Goal: Book appointment/travel/reservation

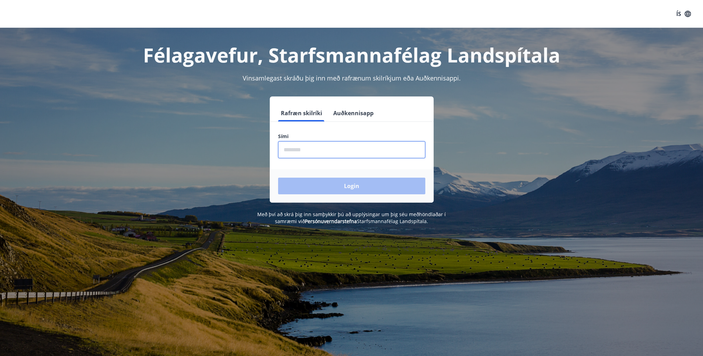
click at [317, 148] on input "phone" at bounding box center [351, 149] width 147 height 17
type input "********"
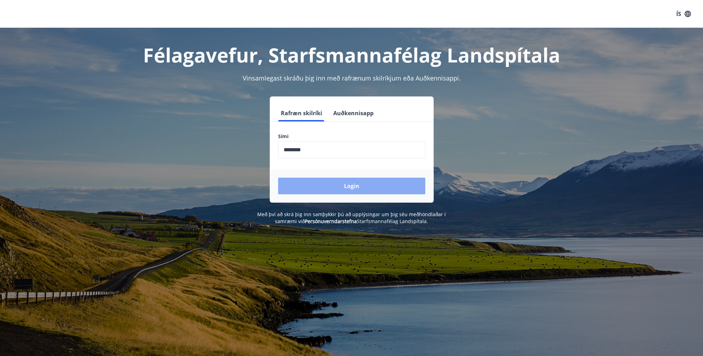
click at [336, 186] on button "Login" at bounding box center [351, 186] width 147 height 17
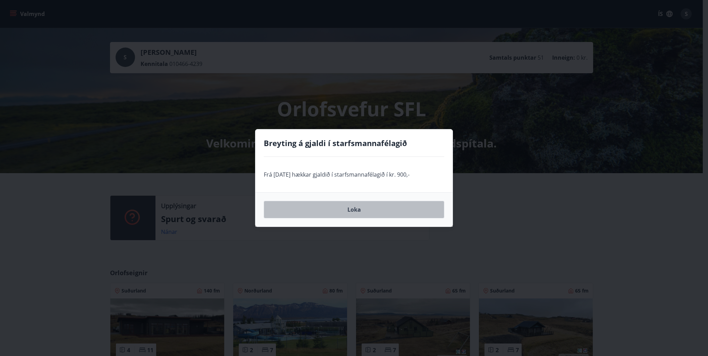
click at [363, 215] on button "Loka" at bounding box center [354, 209] width 181 height 17
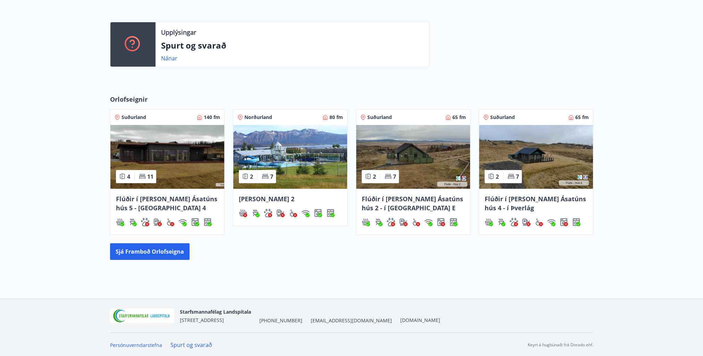
scroll to position [174, 0]
click at [140, 250] on button "Sjá framboð orlofseigna" at bounding box center [150, 251] width 80 height 17
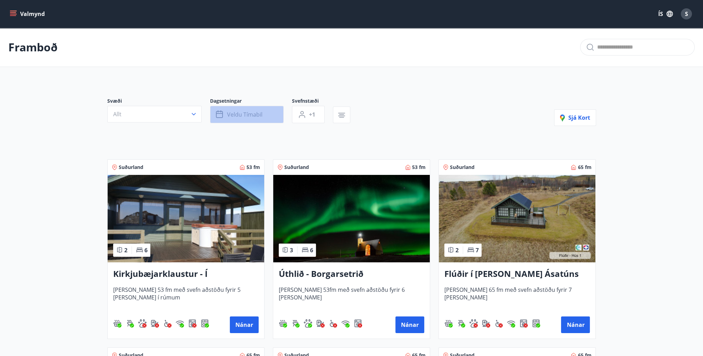
click at [230, 116] on span "Veldu tímabil" at bounding box center [244, 115] width 35 height 8
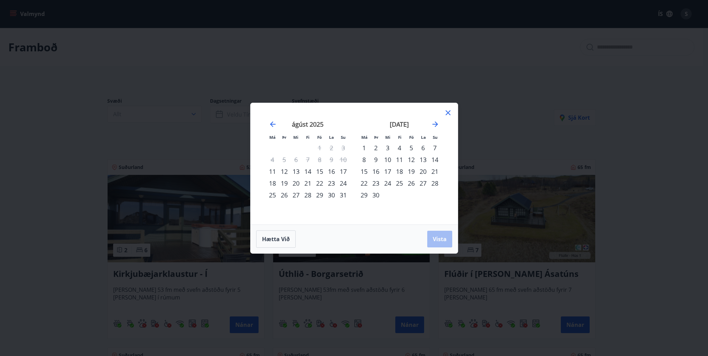
click at [284, 181] on div "19" at bounding box center [284, 183] width 12 height 12
click at [331, 184] on div "23" at bounding box center [332, 183] width 12 height 12
click at [446, 242] on span "Vista" at bounding box center [440, 239] width 14 height 8
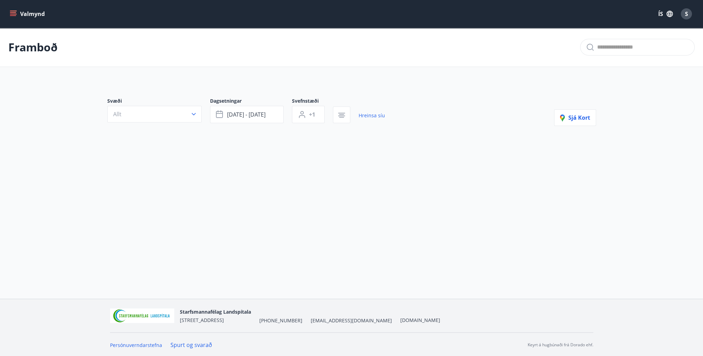
scroll to position [1, 0]
drag, startPoint x: 368, startPoint y: 114, endPoint x: 362, endPoint y: 118, distance: 7.7
click at [368, 114] on link "Hreinsa síu" at bounding box center [372, 114] width 26 height 15
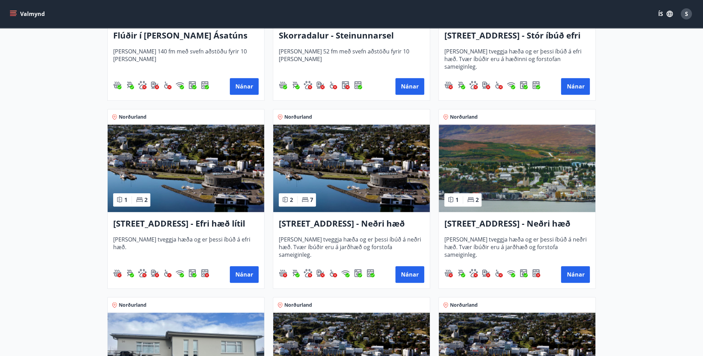
scroll to position [564, 0]
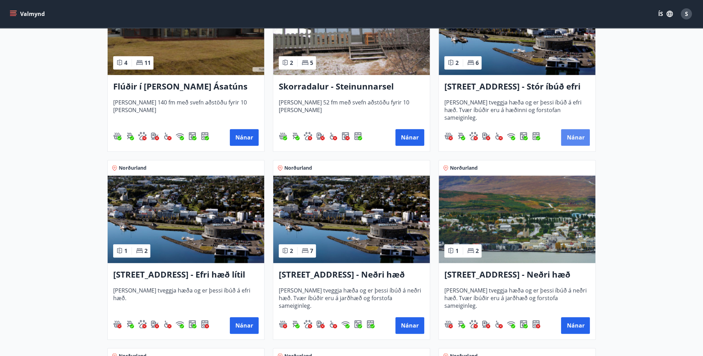
click at [586, 138] on button "Nánar" at bounding box center [575, 137] width 29 height 17
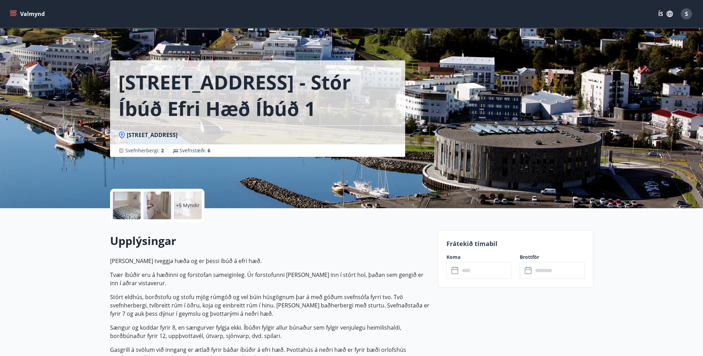
click at [14, 15] on icon "menu" at bounding box center [13, 15] width 6 height 1
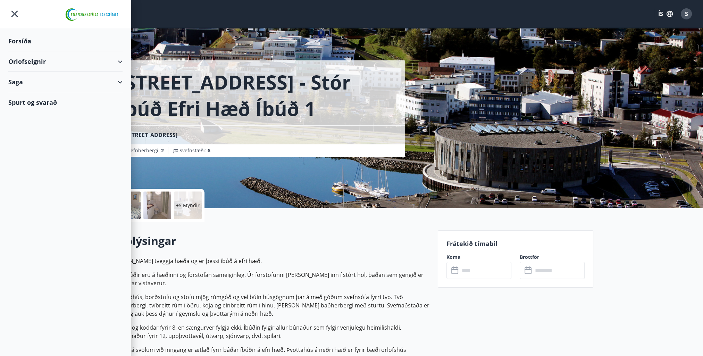
click at [43, 64] on div "Orlofseignir" at bounding box center [65, 61] width 114 height 20
click at [40, 74] on div "Framboð" at bounding box center [65, 79] width 103 height 15
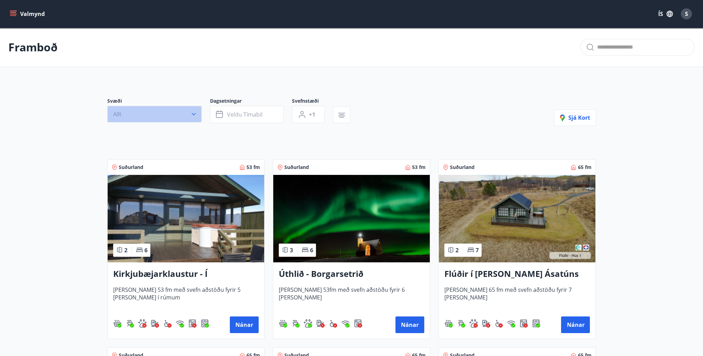
click at [162, 108] on button "Allt" at bounding box center [154, 114] width 94 height 17
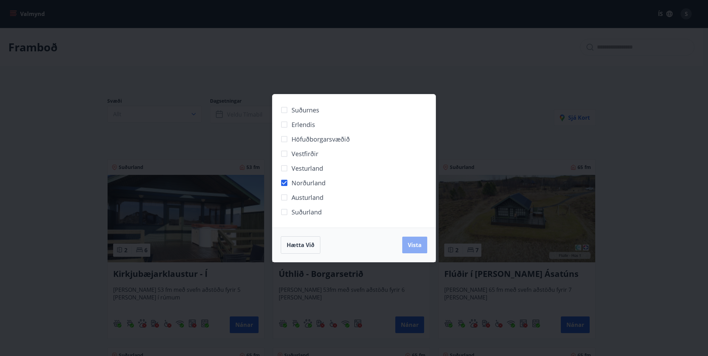
click at [410, 242] on span "Vista" at bounding box center [415, 245] width 14 height 8
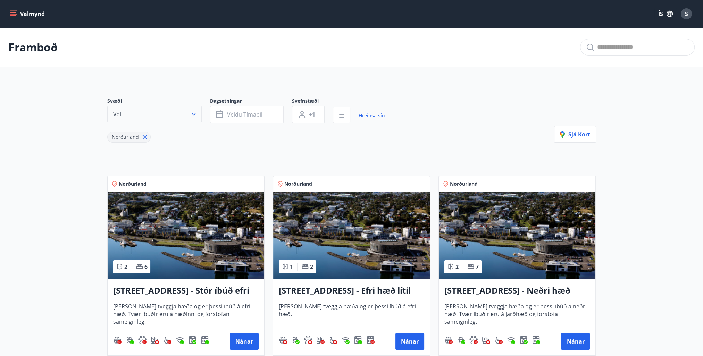
click at [177, 113] on button "Val" at bounding box center [154, 114] width 94 height 17
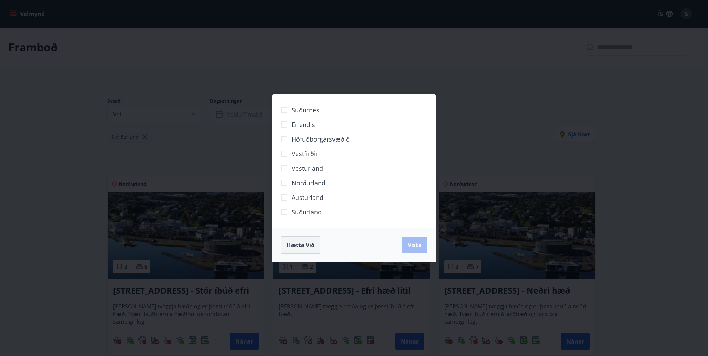
click at [291, 247] on span "Hætta við" at bounding box center [301, 245] width 28 height 8
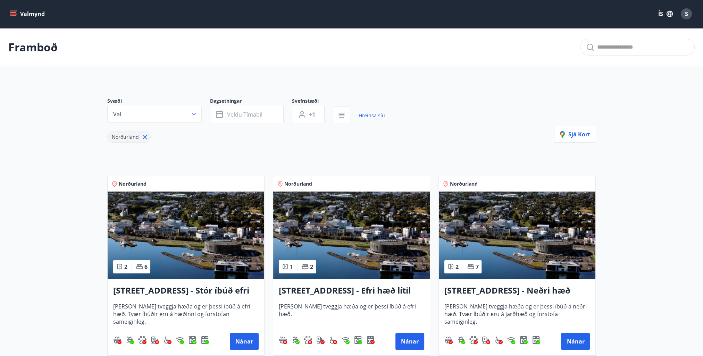
click at [16, 13] on icon "menu" at bounding box center [13, 13] width 7 height 7
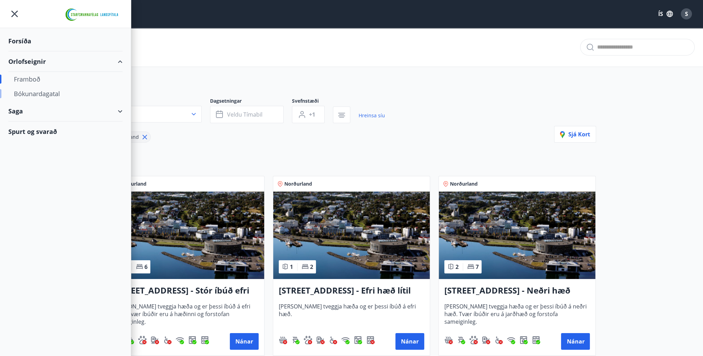
click at [48, 92] on div "Bókunardagatal" at bounding box center [65, 93] width 103 height 15
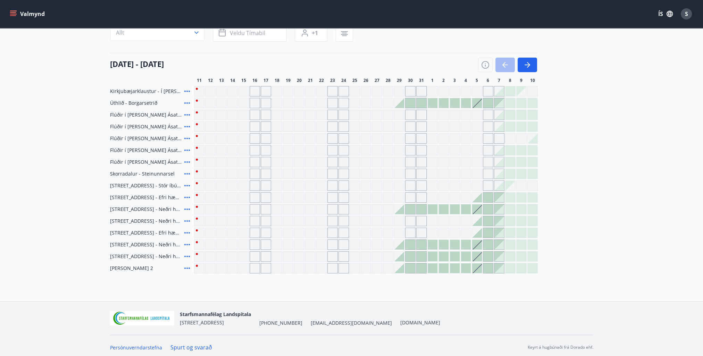
scroll to position [68, 0]
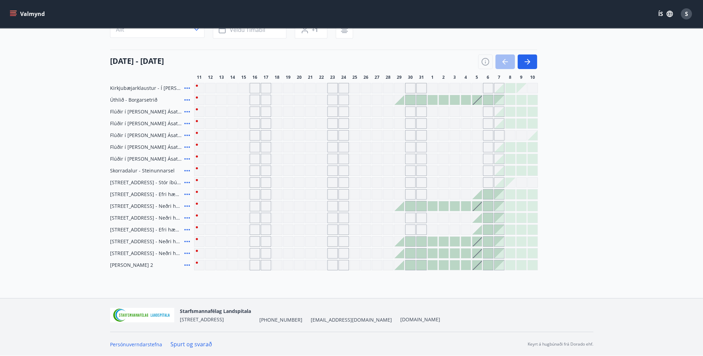
click at [367, 202] on div "Gráir dagar eru ekki bókanlegir" at bounding box center [366, 206] width 10 height 10
drag, startPoint x: 376, startPoint y: 262, endPoint x: 370, endPoint y: 206, distance: 55.9
click at [379, 195] on div "Kirkjubæjarklaustur - Í [PERSON_NAME] Hæðargarðs Úthlið - Borgarsetrið Flúðir í…" at bounding box center [351, 176] width 483 height 187
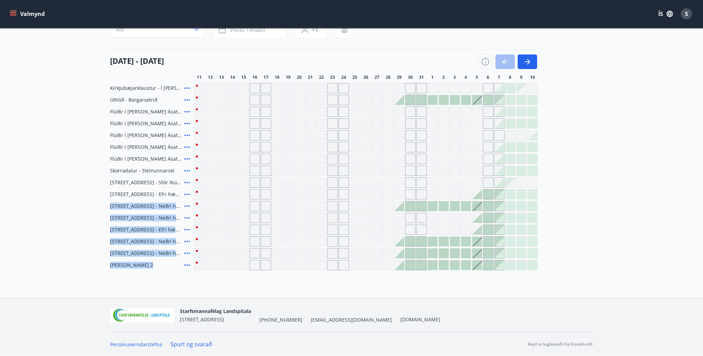
drag, startPoint x: 370, startPoint y: 206, endPoint x: 132, endPoint y: 189, distance: 239.1
click at [370, 206] on div "Gráir dagar eru ekki bókanlegir" at bounding box center [366, 206] width 10 height 10
click at [374, 235] on div "Kirkjubæjarklaustur - Í [PERSON_NAME] Hæðargarðs Úthlið - Borgarsetrið Flúðir í…" at bounding box center [351, 176] width 483 height 187
